Goal: Find specific page/section: Find specific page/section

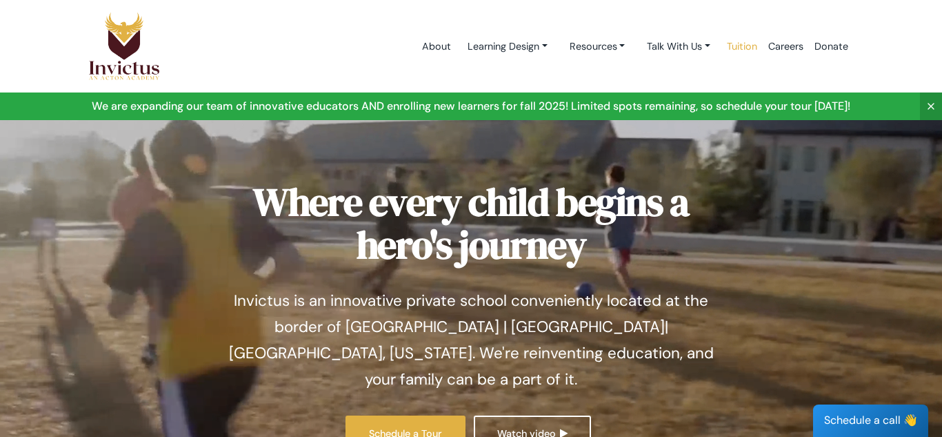
click at [736, 46] on link "Tuition" at bounding box center [741, 46] width 41 height 59
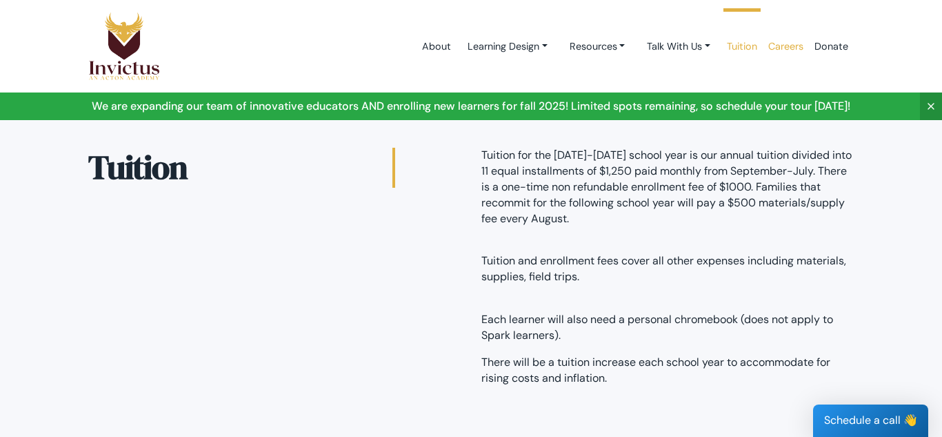
click at [788, 49] on link "Careers" at bounding box center [786, 46] width 46 height 59
